Goal: Check status: Check status

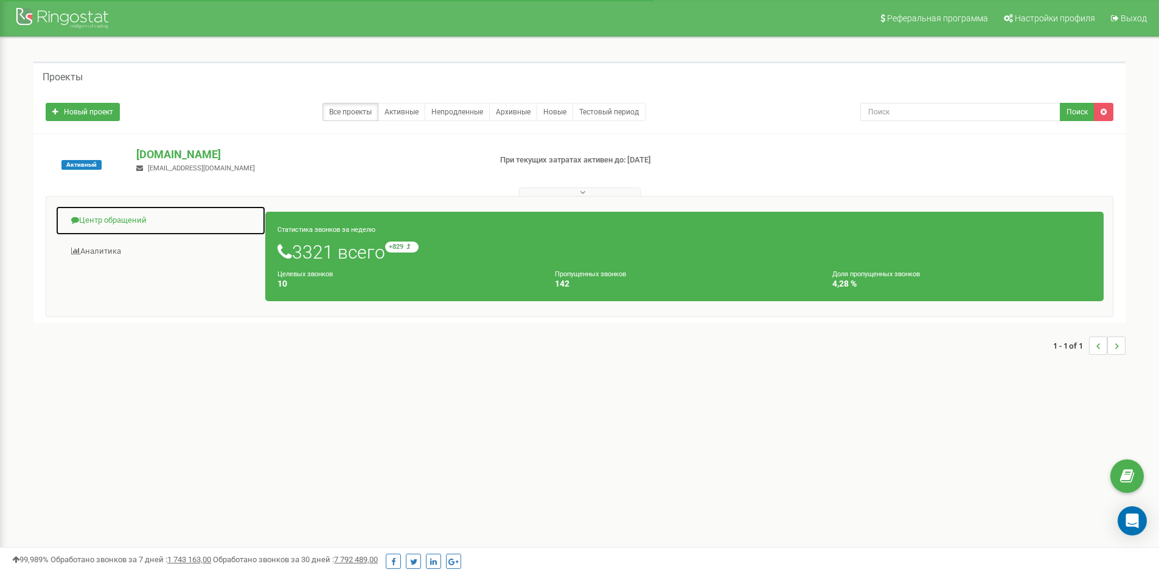
drag, startPoint x: 100, startPoint y: 212, endPoint x: 181, endPoint y: 213, distance: 80.9
click at [100, 212] on link "Центр обращений" at bounding box center [160, 221] width 210 height 30
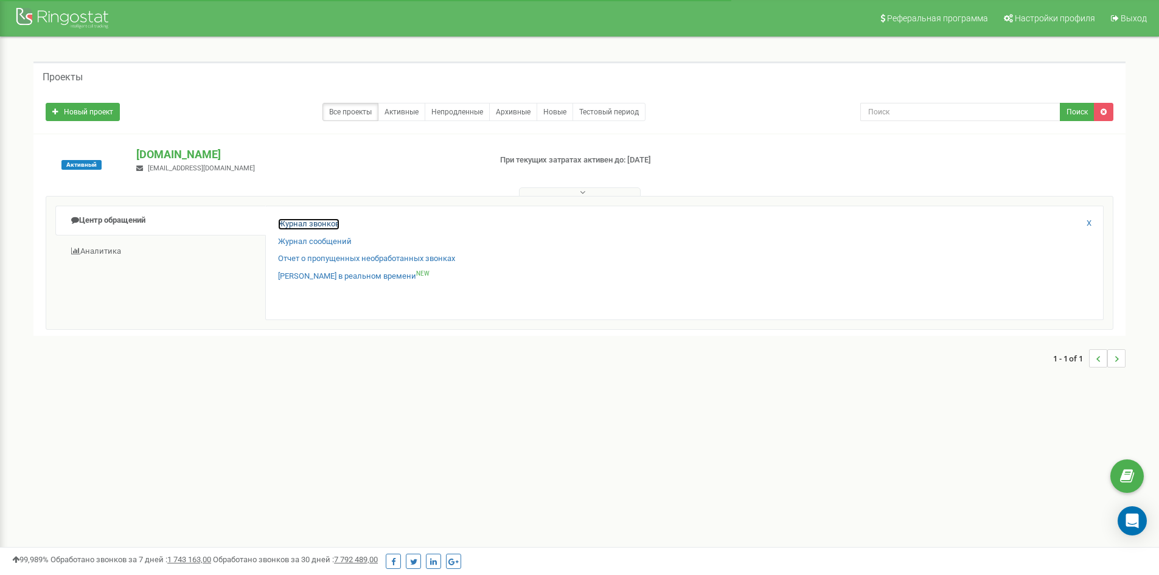
click at [294, 224] on link "Журнал звонков" at bounding box center [308, 224] width 61 height 12
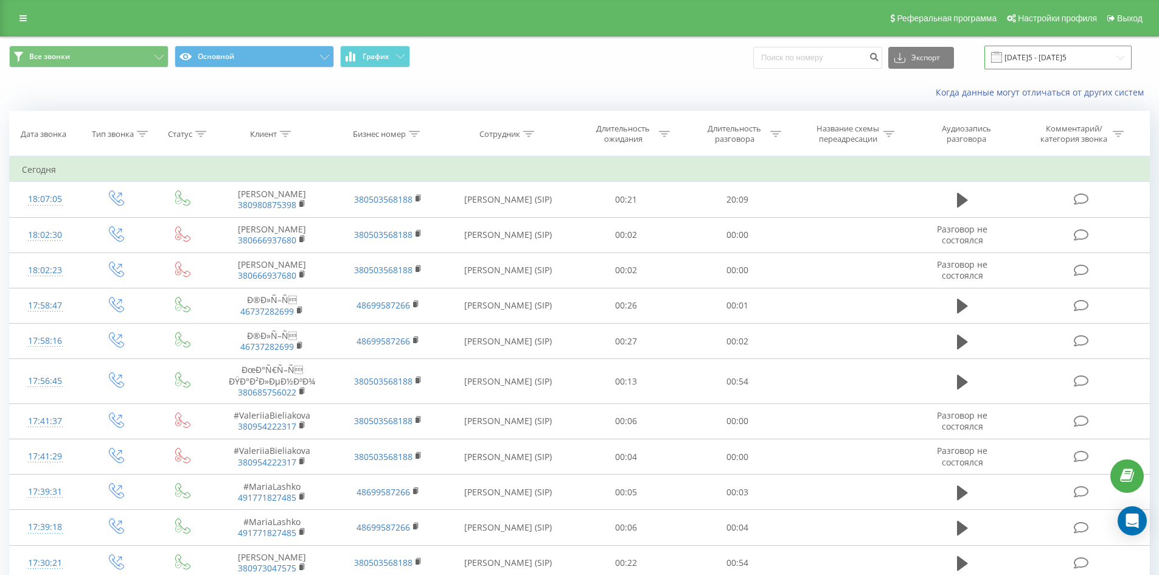
click at [1103, 61] on input "[DATE]5 - [DATE]5" at bounding box center [1057, 58] width 147 height 24
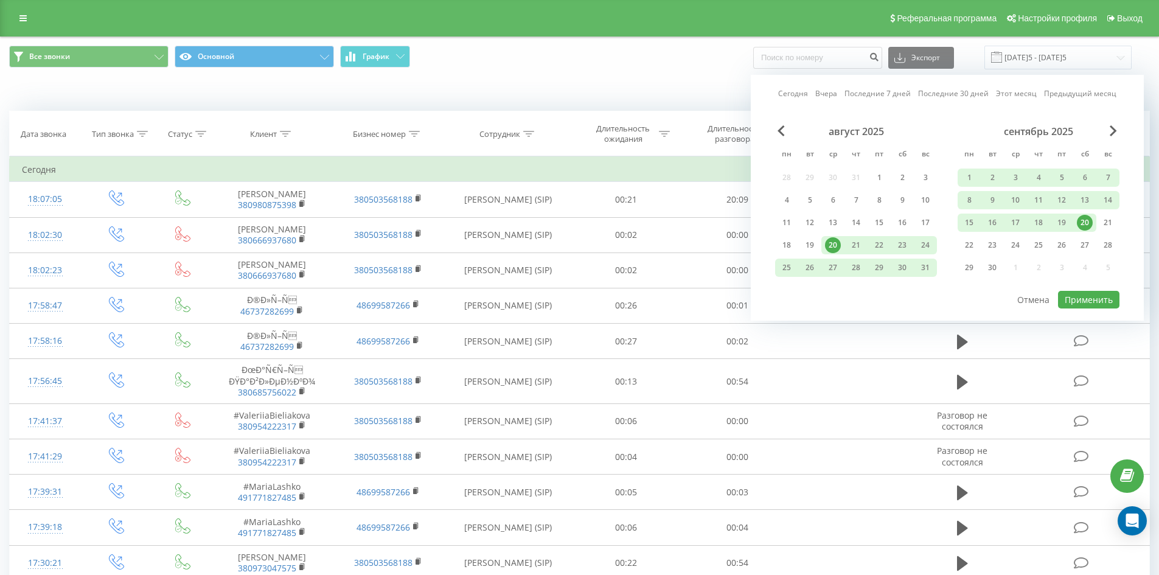
click at [1089, 219] on div "20" at bounding box center [1085, 223] width 16 height 16
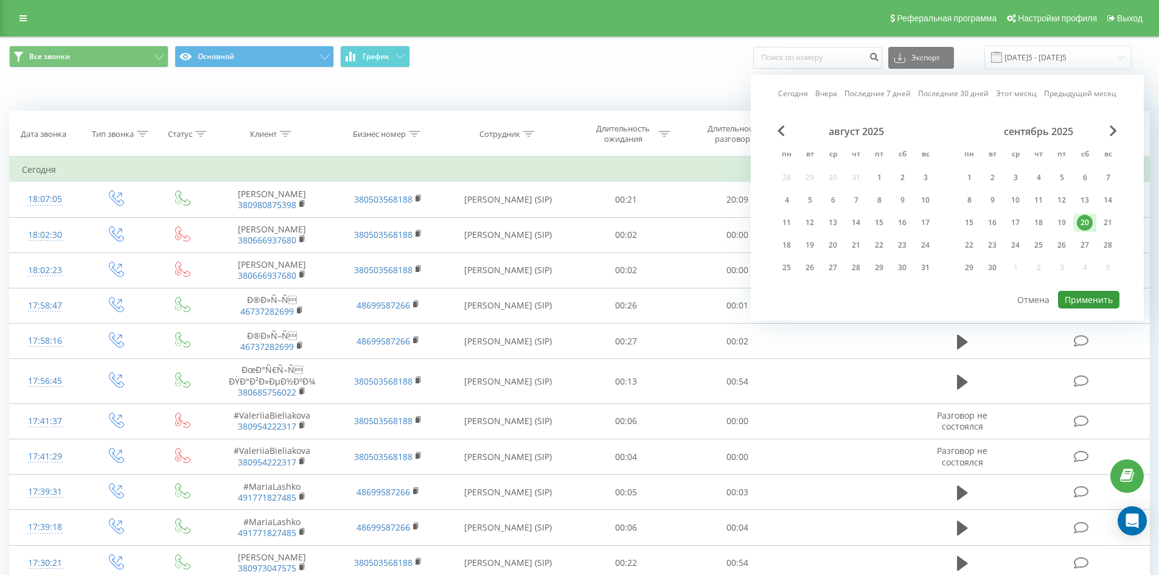
click at [1084, 297] on button "Применить" at bounding box center [1088, 300] width 61 height 18
type input "[DATE]5 - [DATE]5"
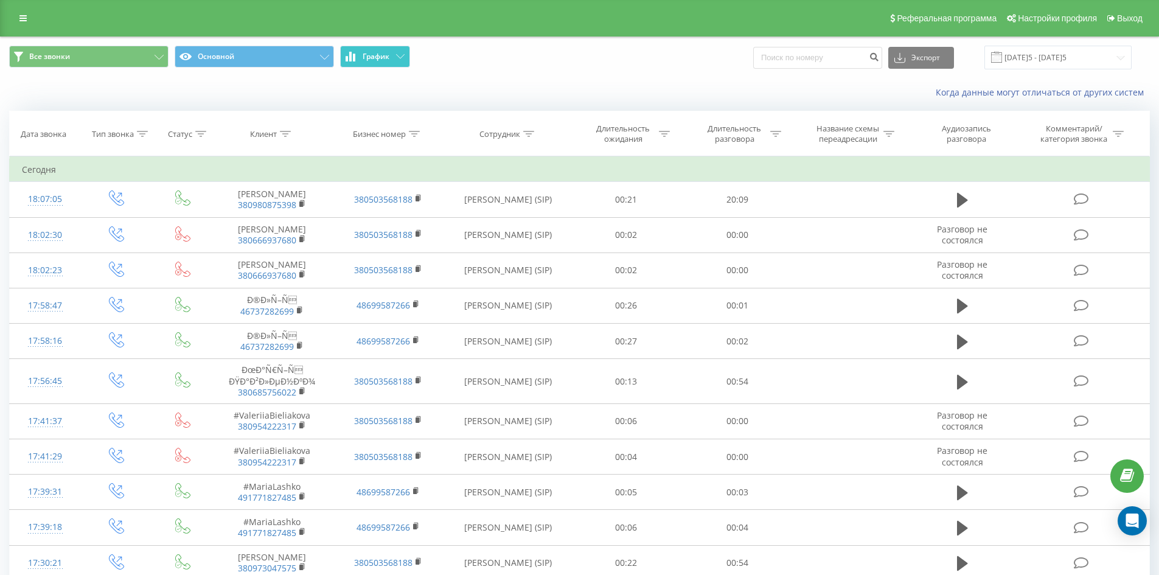
click at [384, 59] on span "График" at bounding box center [376, 56] width 27 height 9
